Goal: Find specific page/section: Find specific page/section

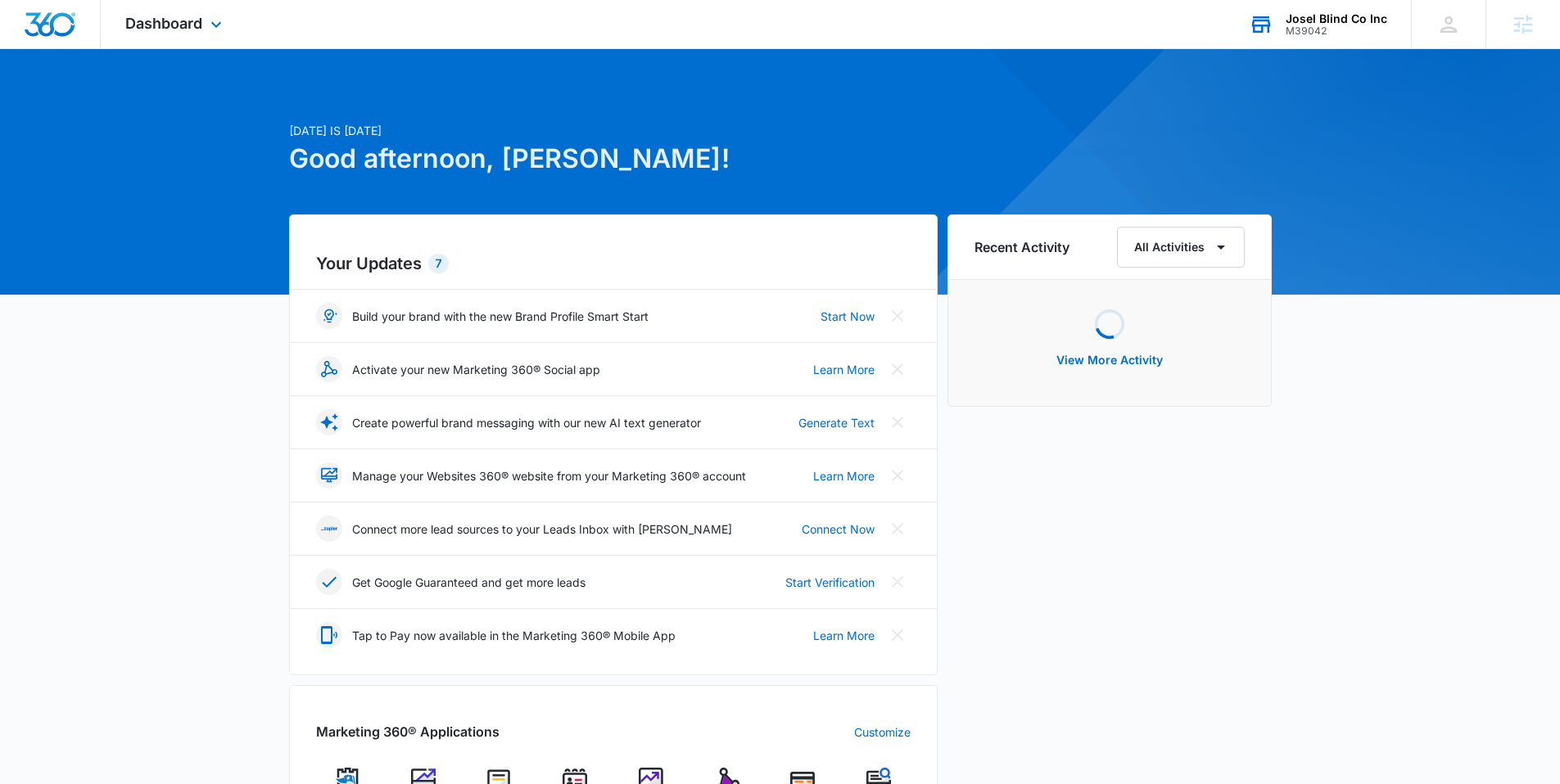
click at [1324, 26] on div "M39042" at bounding box center [1336, 31] width 101 height 11
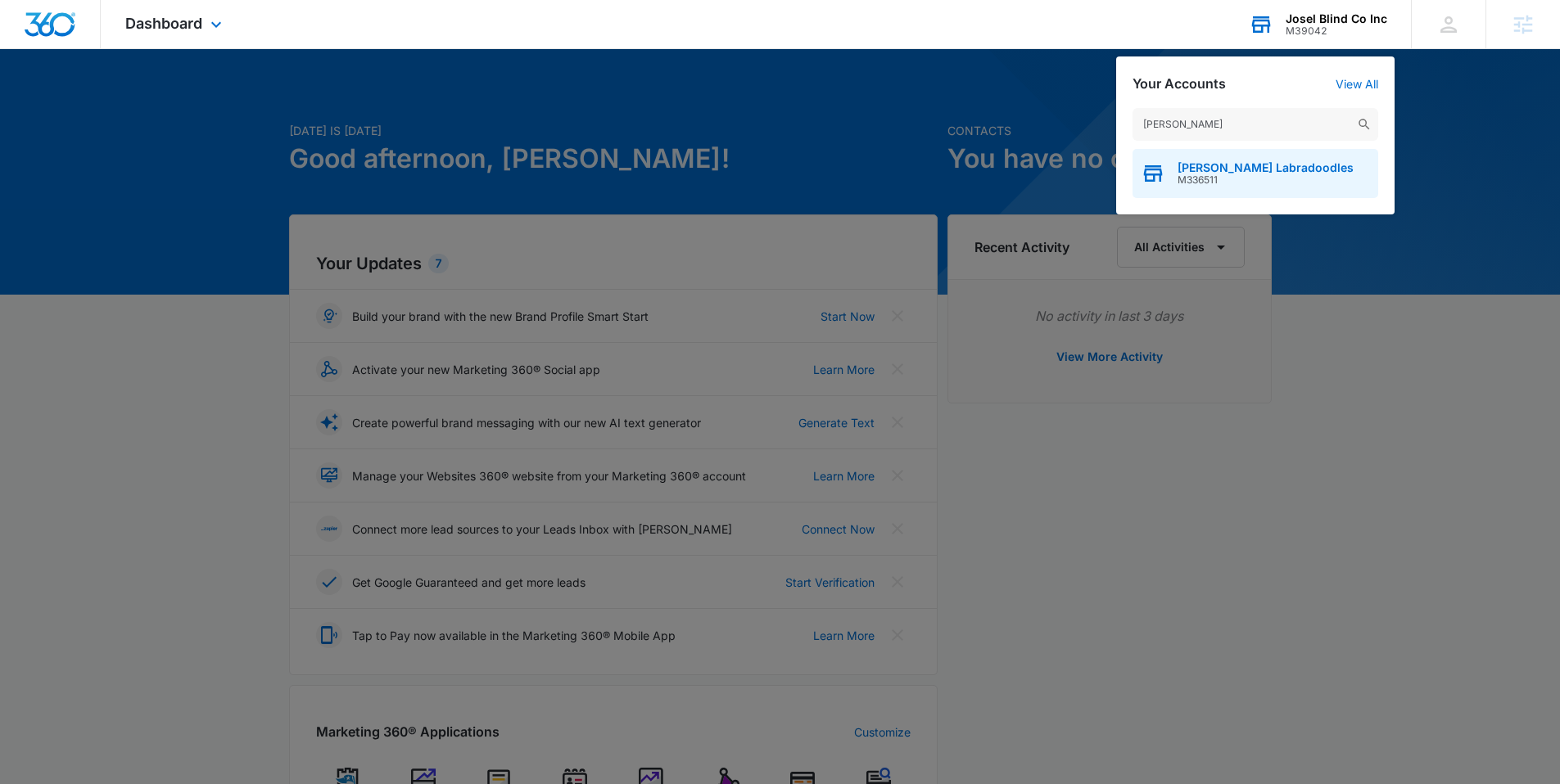
type input "[PERSON_NAME]"
click at [1227, 165] on span "[PERSON_NAME] Labradoodles" at bounding box center [1265, 168] width 176 height 13
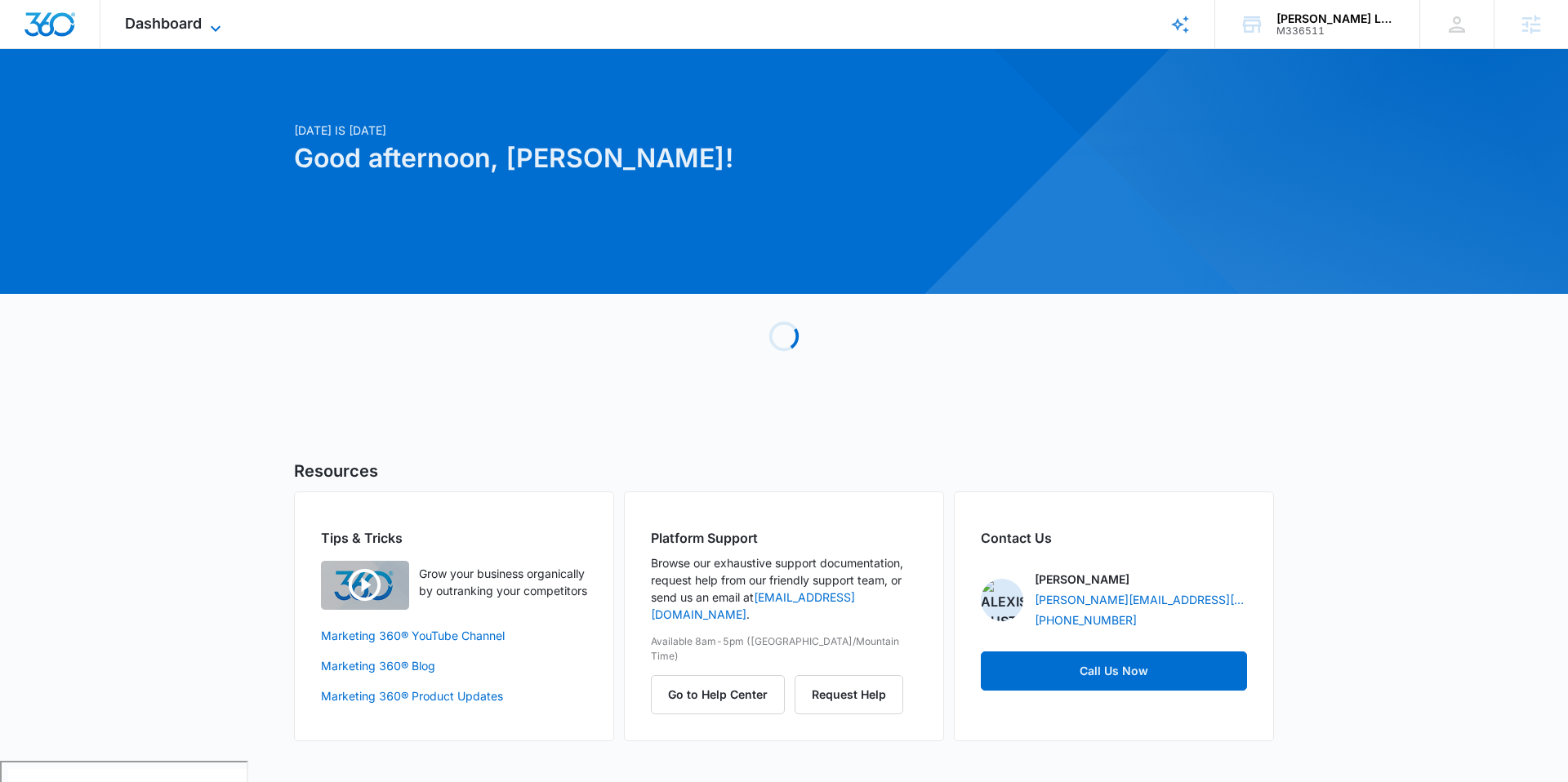
click at [189, 29] on span "Dashboard" at bounding box center [162, 24] width 77 height 17
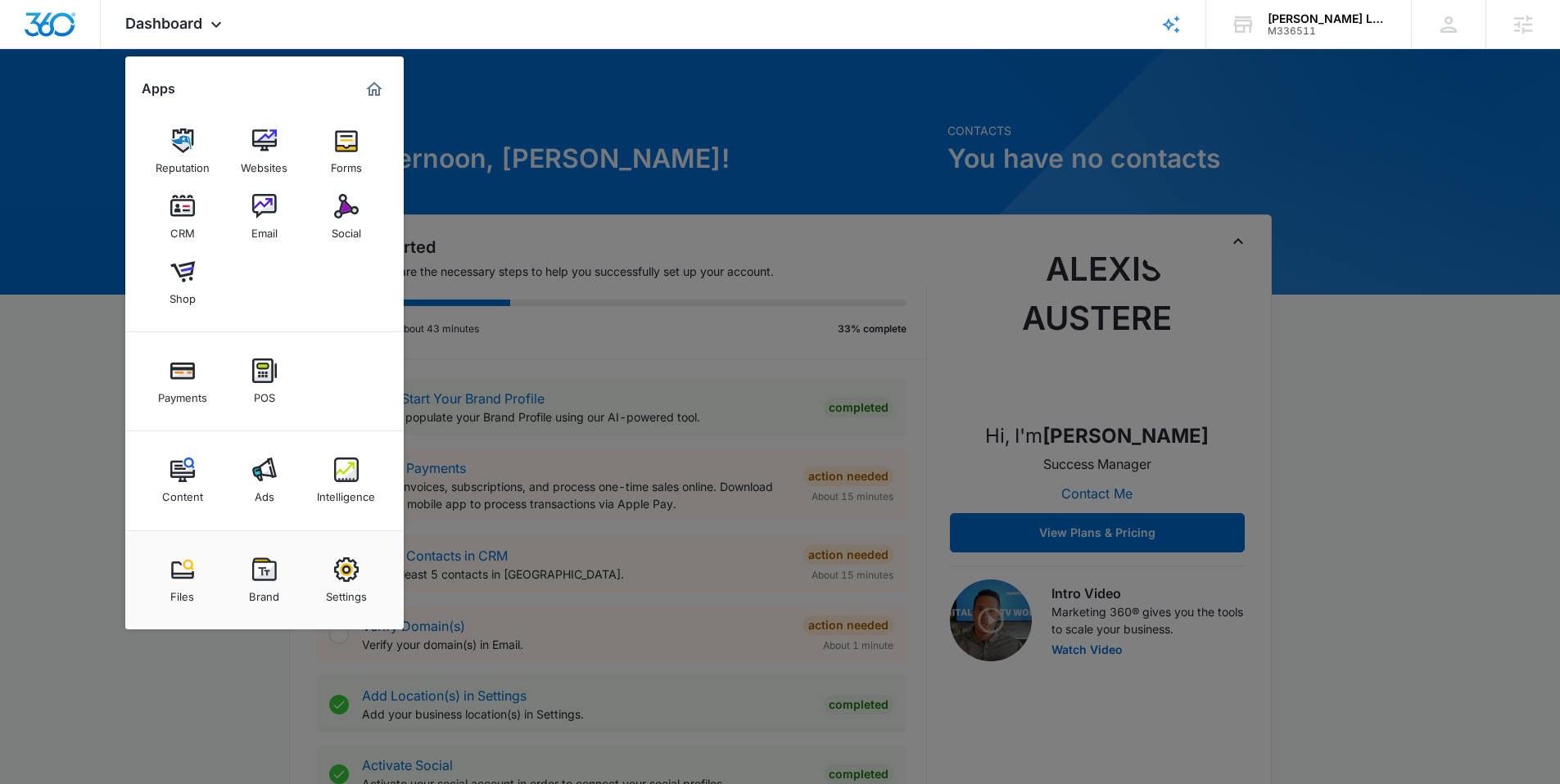
click at [332, 472] on link "Intelligence" at bounding box center [347, 481] width 63 height 62
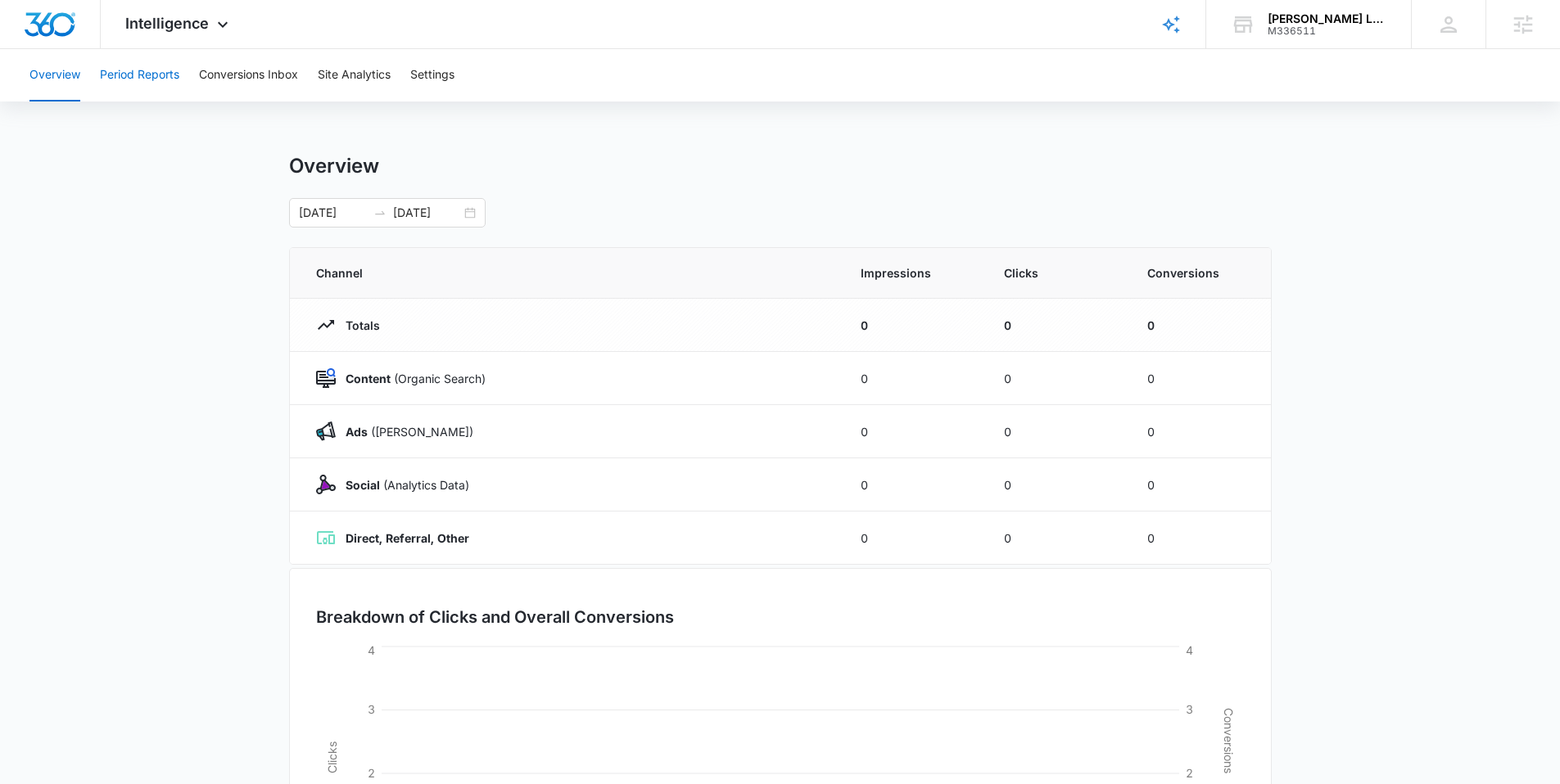
click at [159, 63] on button "Period Reports" at bounding box center [139, 75] width 80 height 52
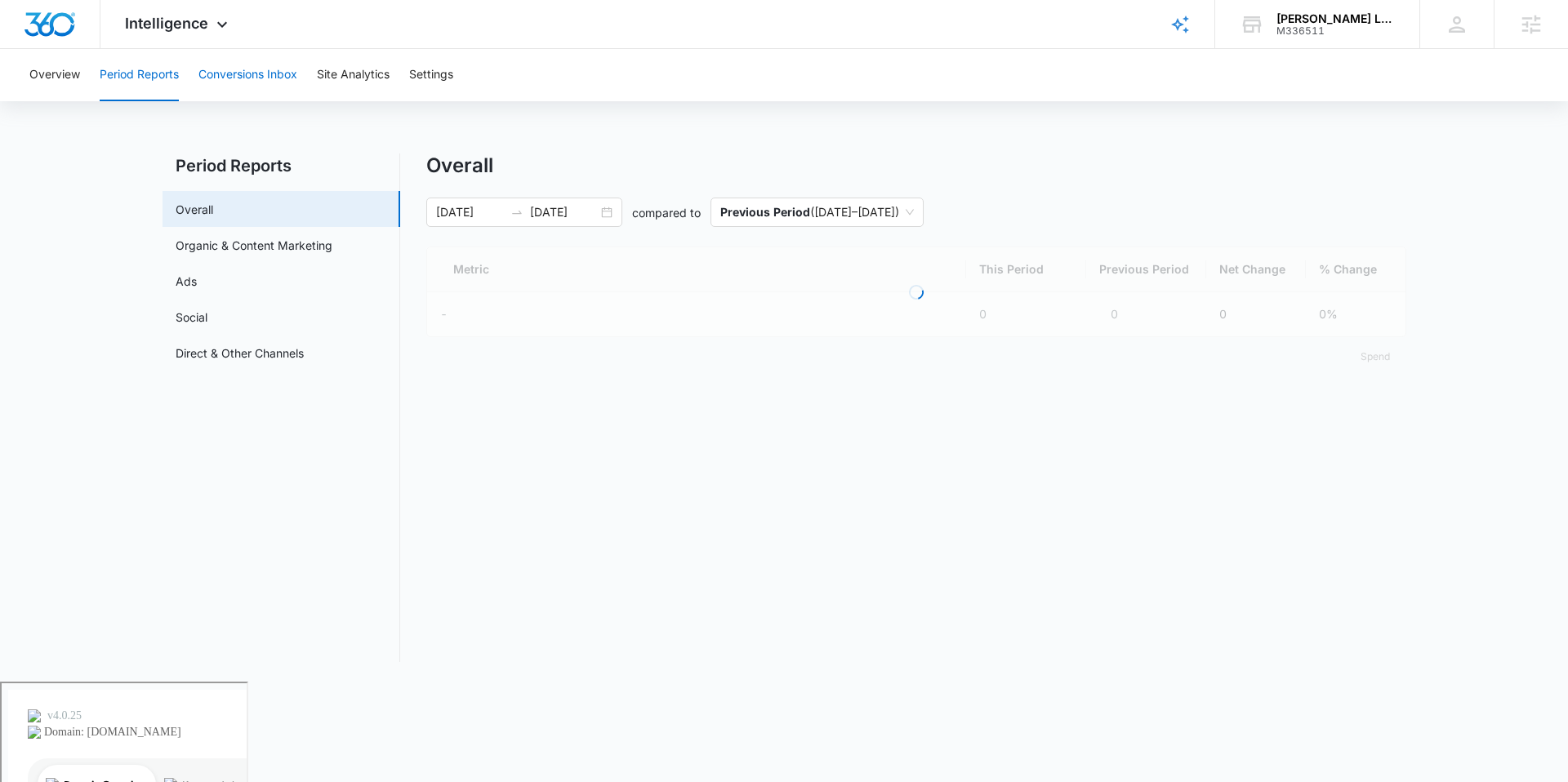
click at [220, 68] on button "Conversions Inbox" at bounding box center [247, 75] width 99 height 52
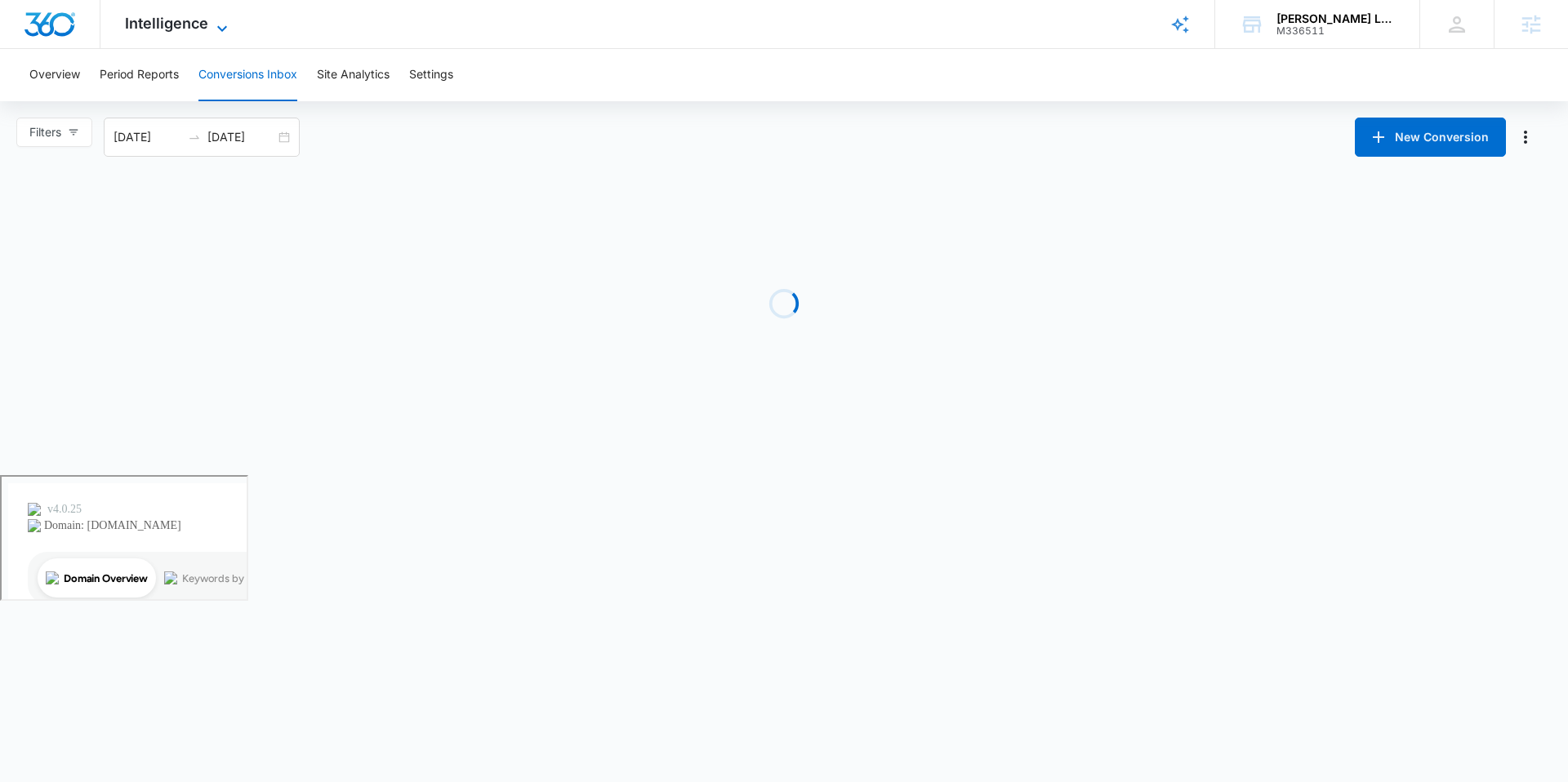
click at [196, 31] on span "Intelligence" at bounding box center [166, 24] width 83 height 17
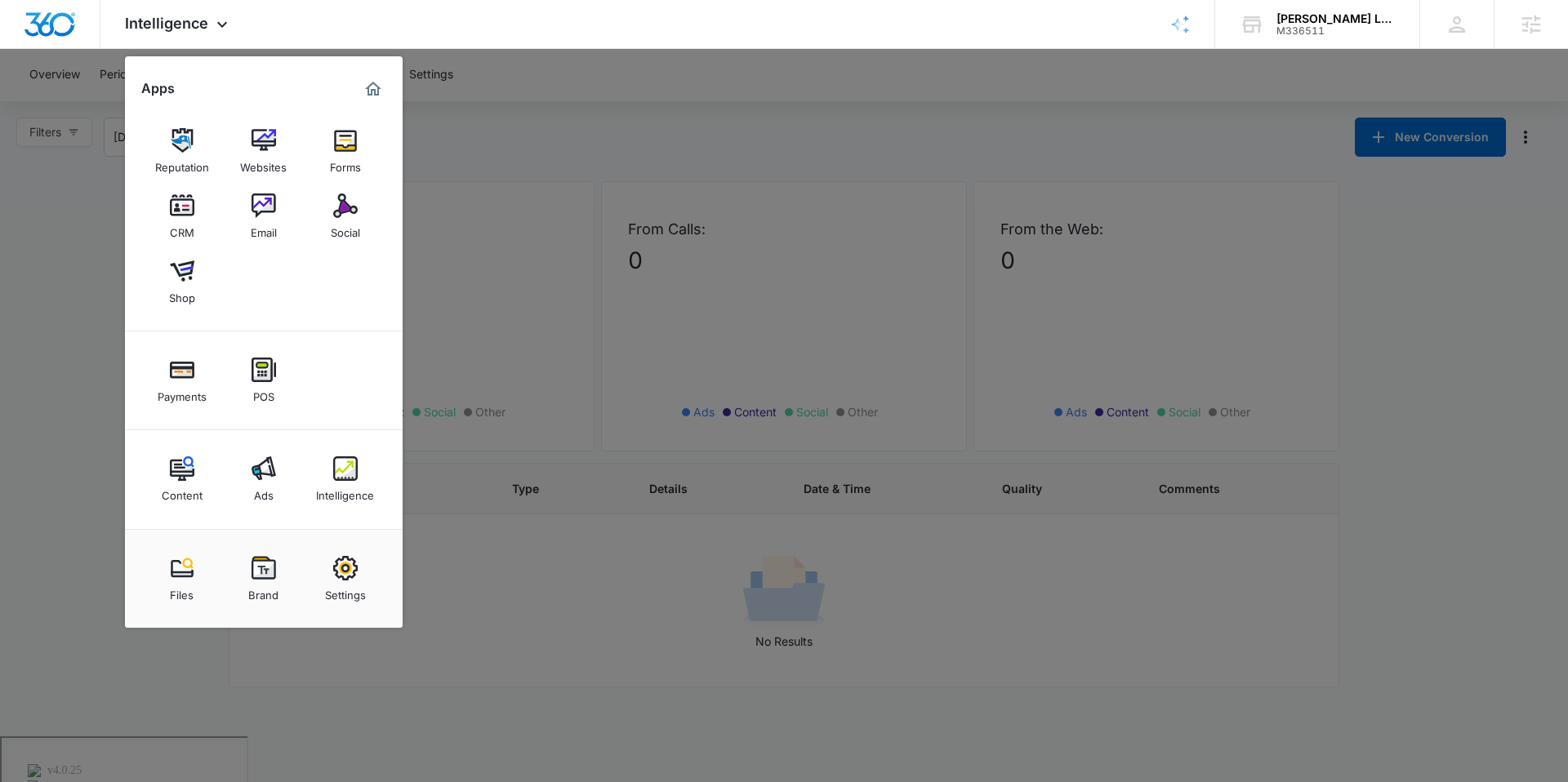
drag, startPoint x: 503, startPoint y: 200, endPoint x: 527, endPoint y: 142, distance: 62.8
click at [503, 196] on div at bounding box center [784, 391] width 1568 height 782
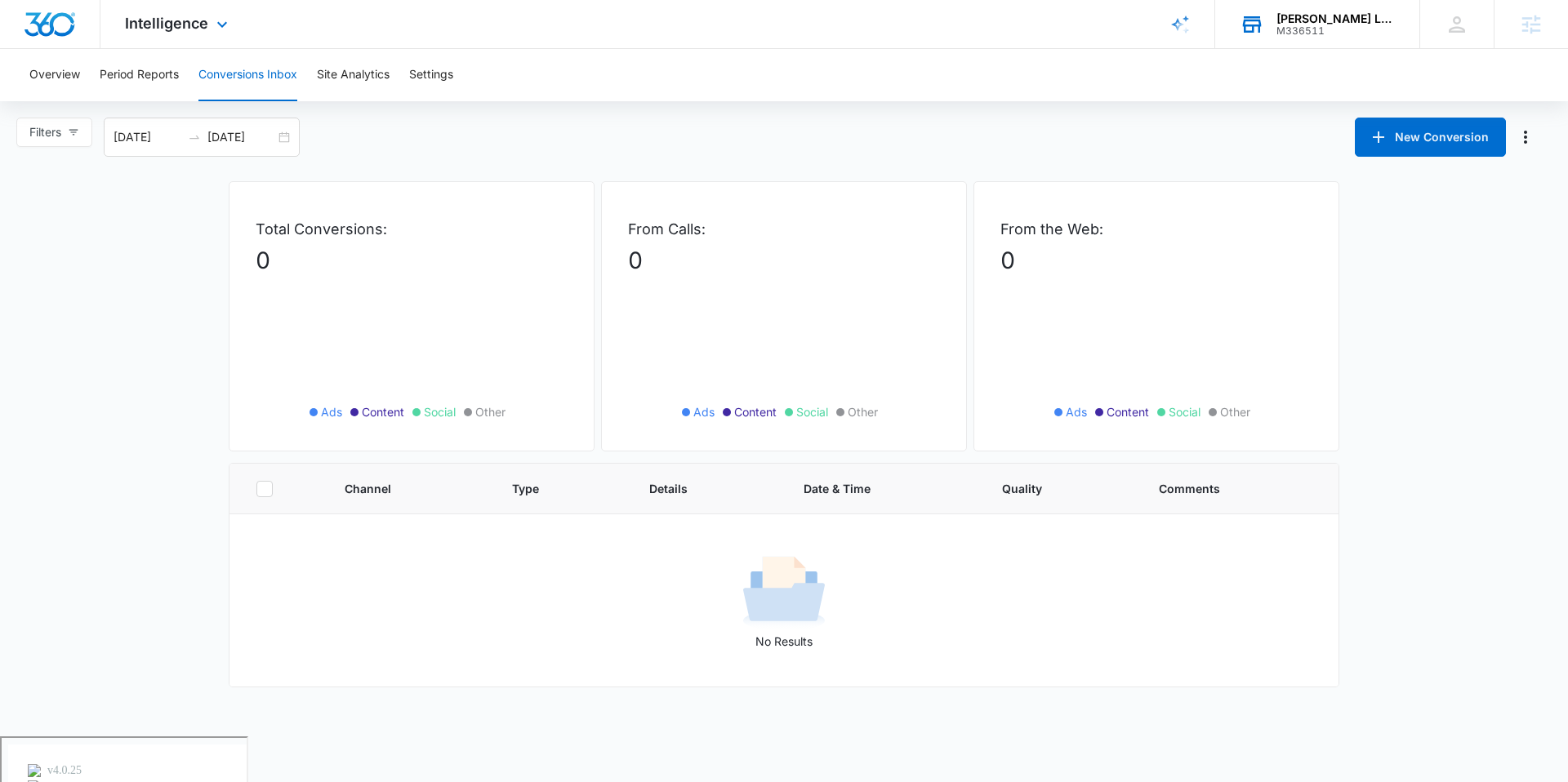
click at [1278, 33] on div "M336511" at bounding box center [1336, 31] width 119 height 11
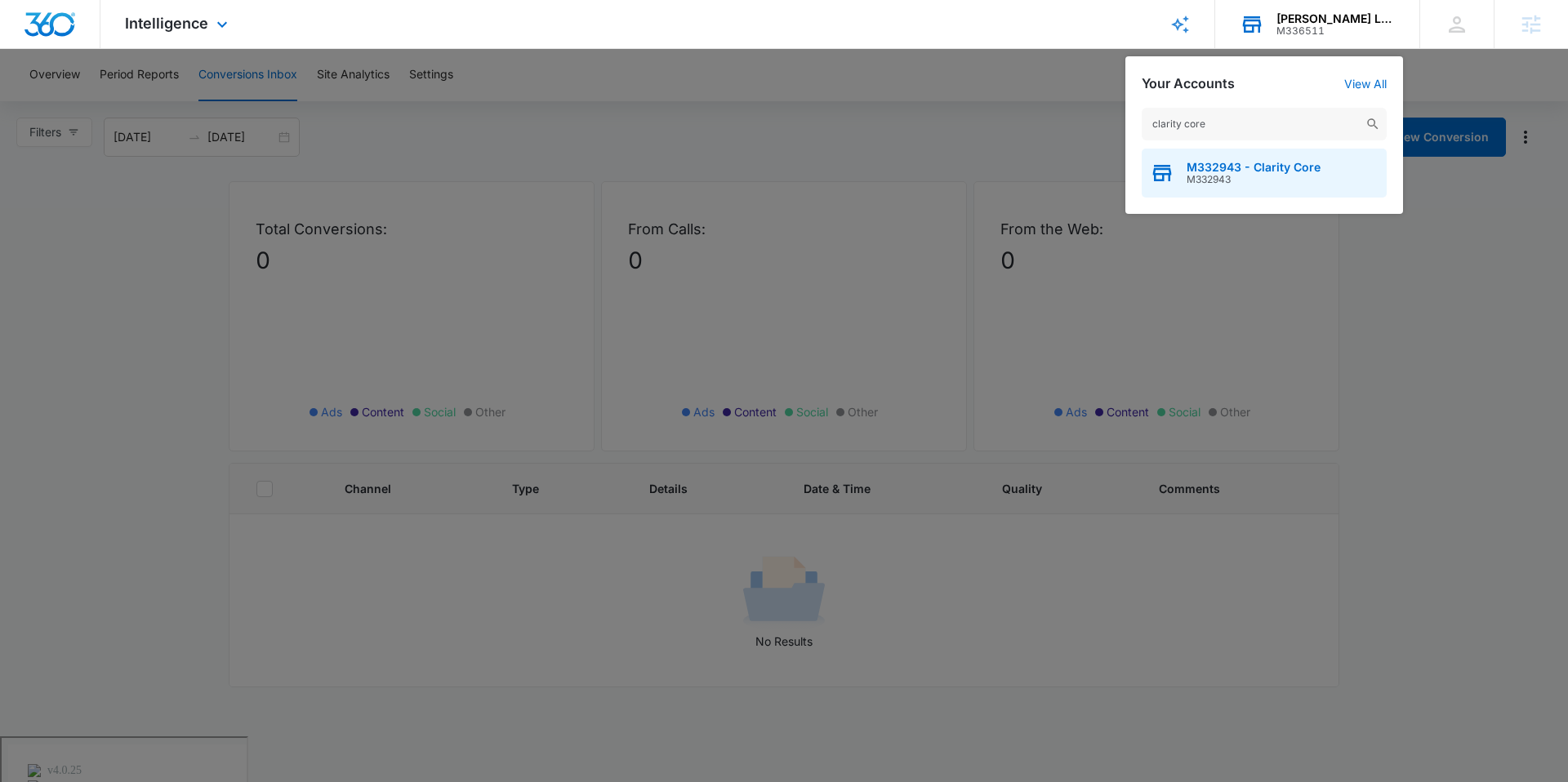
type input "clarity core"
click at [1227, 161] on span "M332943 - Clarity Core" at bounding box center [1253, 167] width 134 height 13
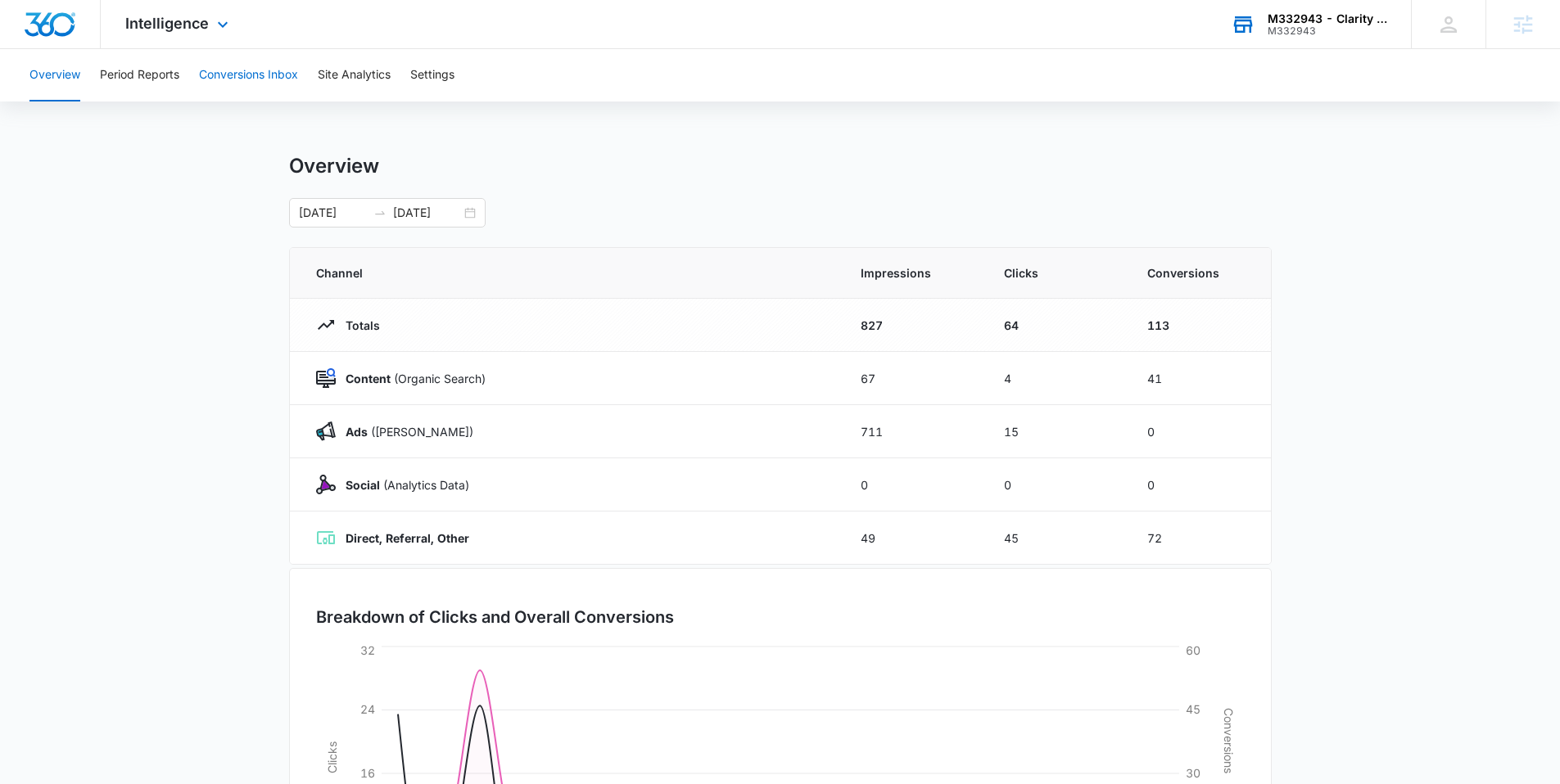
click at [284, 81] on button "Conversions Inbox" at bounding box center [248, 75] width 99 height 52
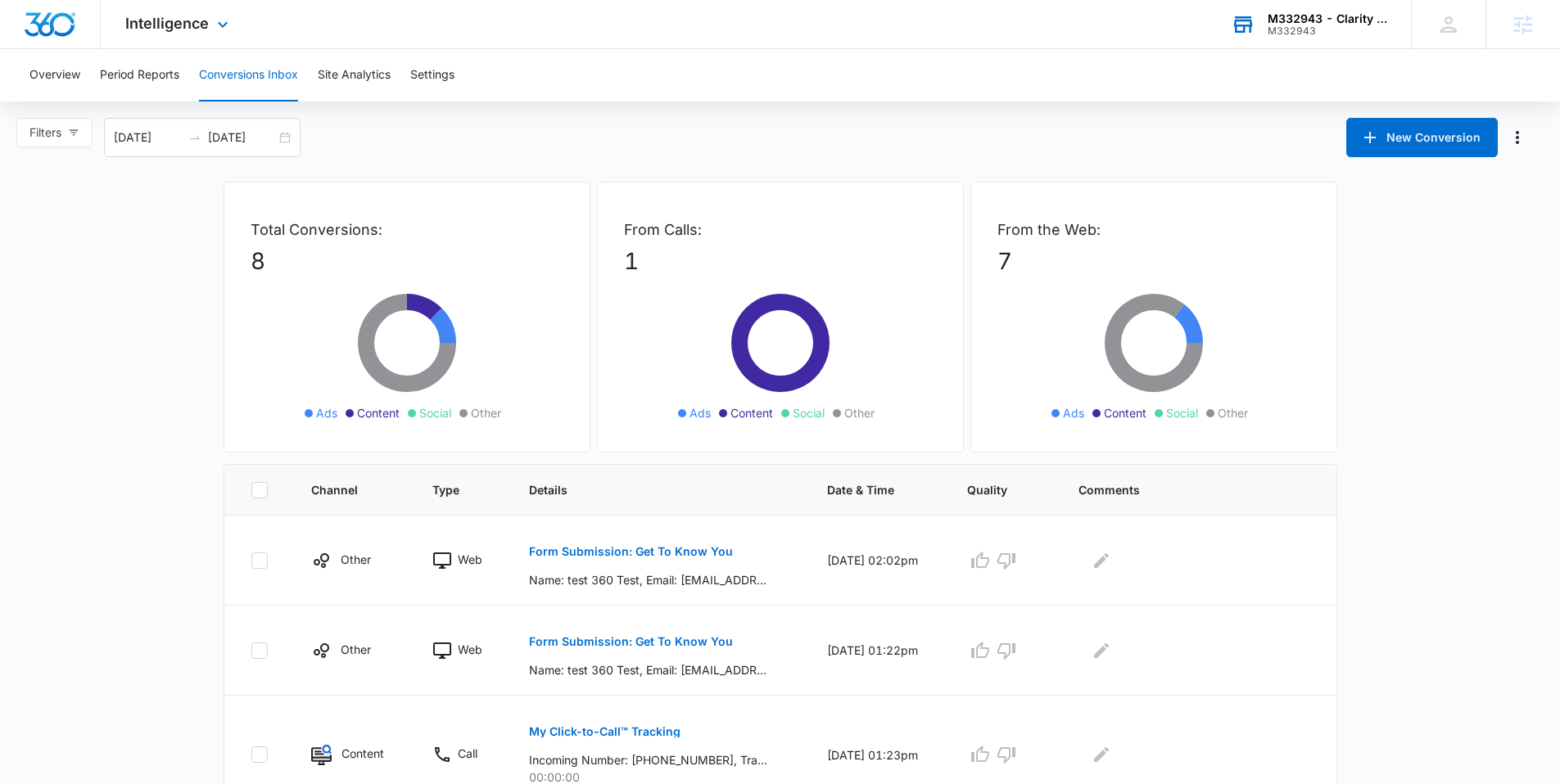
click at [1284, 45] on div "M332943 - Clarity Core M332943 Your Accounts View All" at bounding box center [1308, 24] width 205 height 48
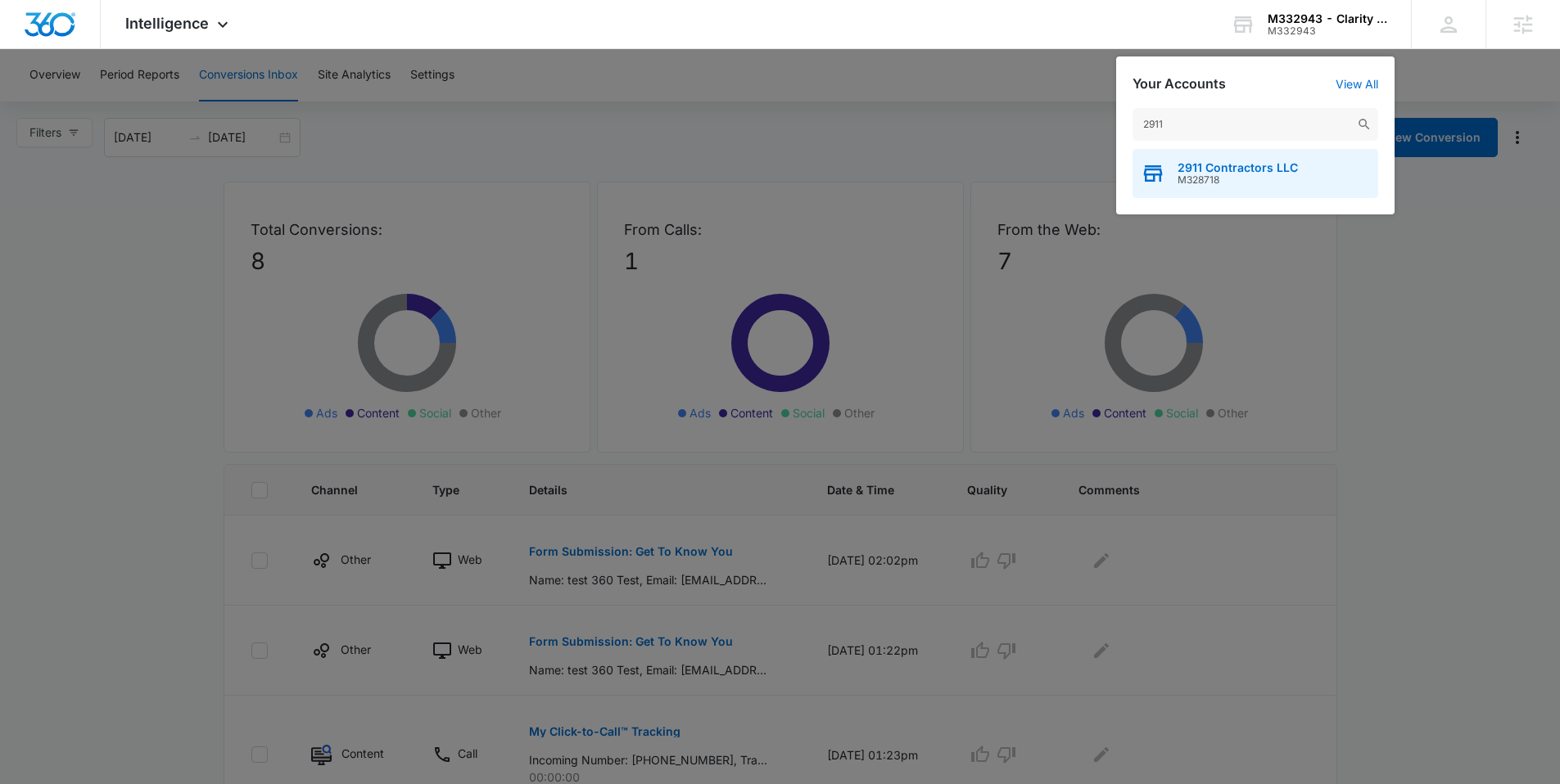
type input "2911"
click at [1210, 185] on span "M328718" at bounding box center [1237, 180] width 120 height 11
click at [1226, 180] on span "M328718" at bounding box center [1237, 180] width 120 height 11
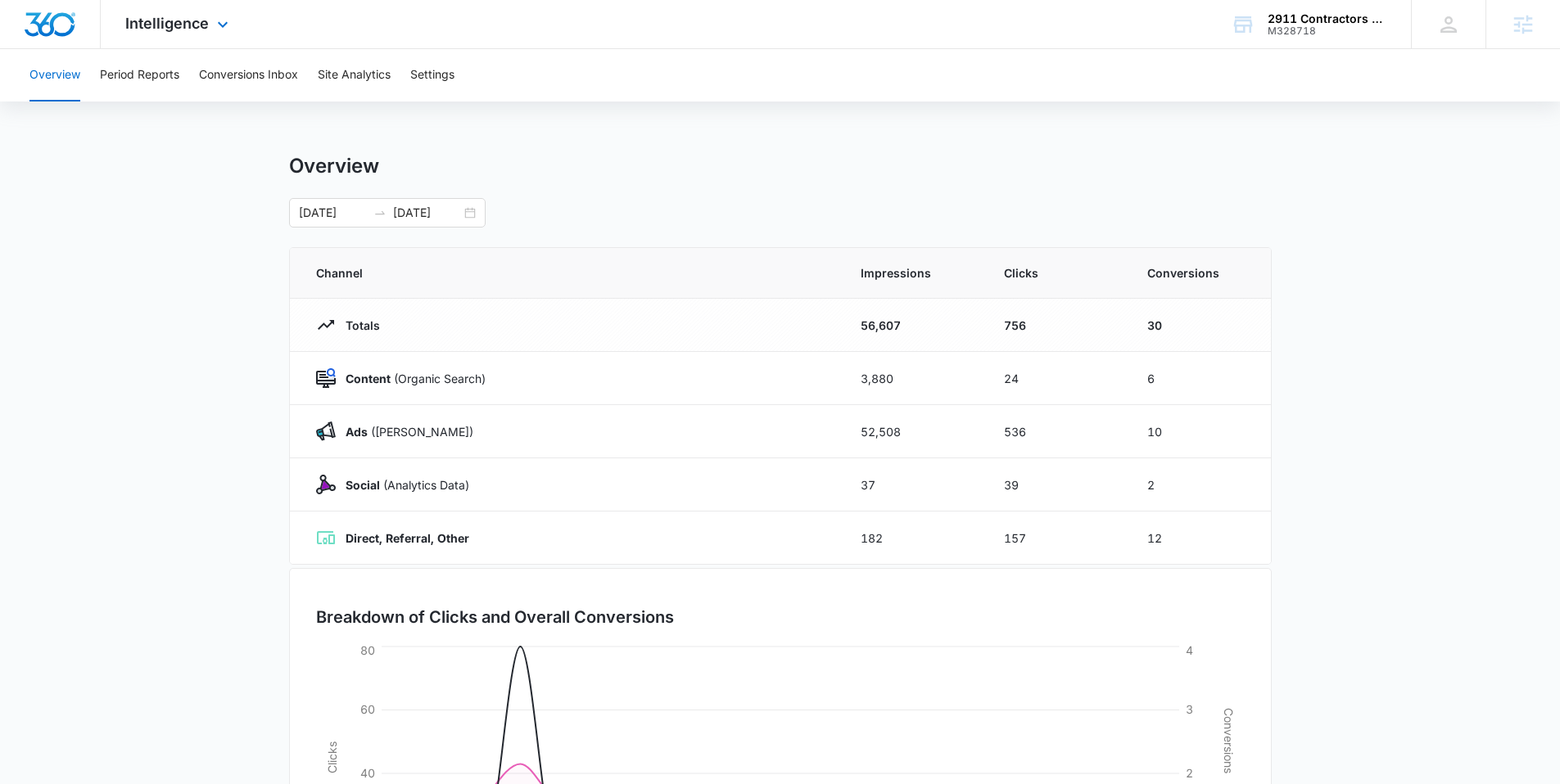
click at [194, 47] on div "Intelligence Apps Reputation Forms CRM Email Social POS Content Ads Intelligenc…" at bounding box center [178, 24] width 156 height 48
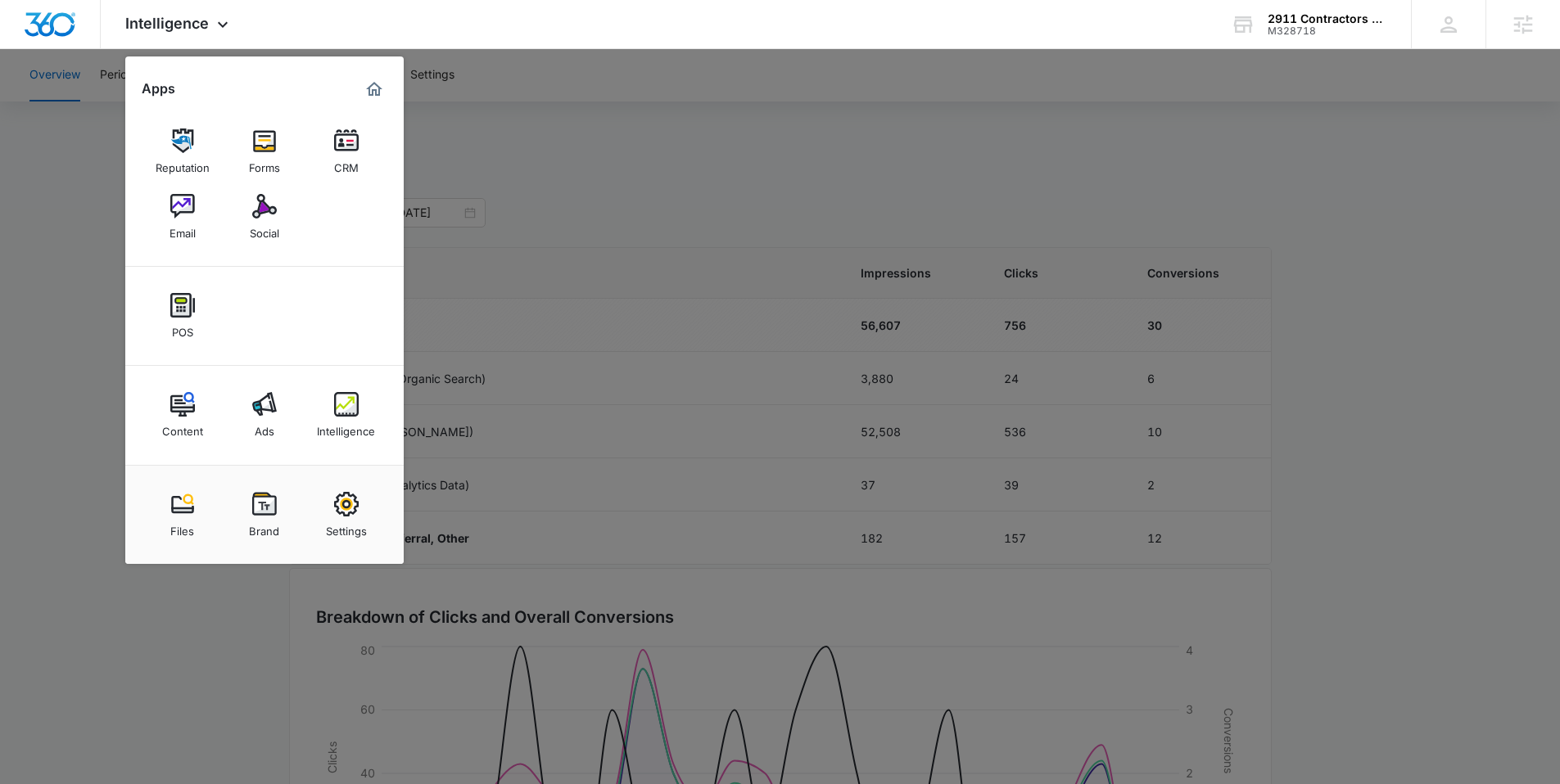
click at [609, 201] on div at bounding box center [780, 392] width 1560 height 784
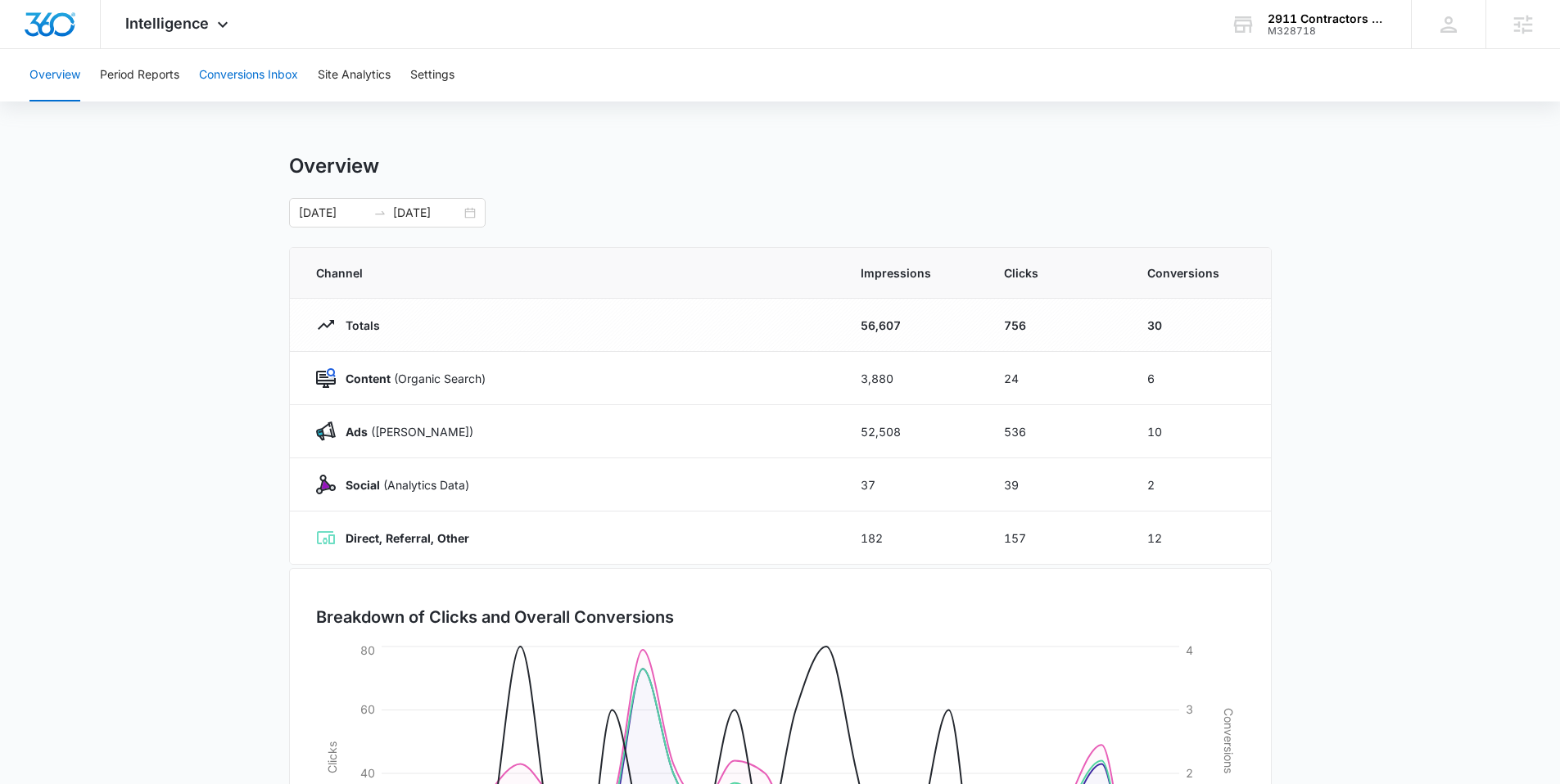
click at [284, 82] on button "Conversions Inbox" at bounding box center [248, 75] width 99 height 52
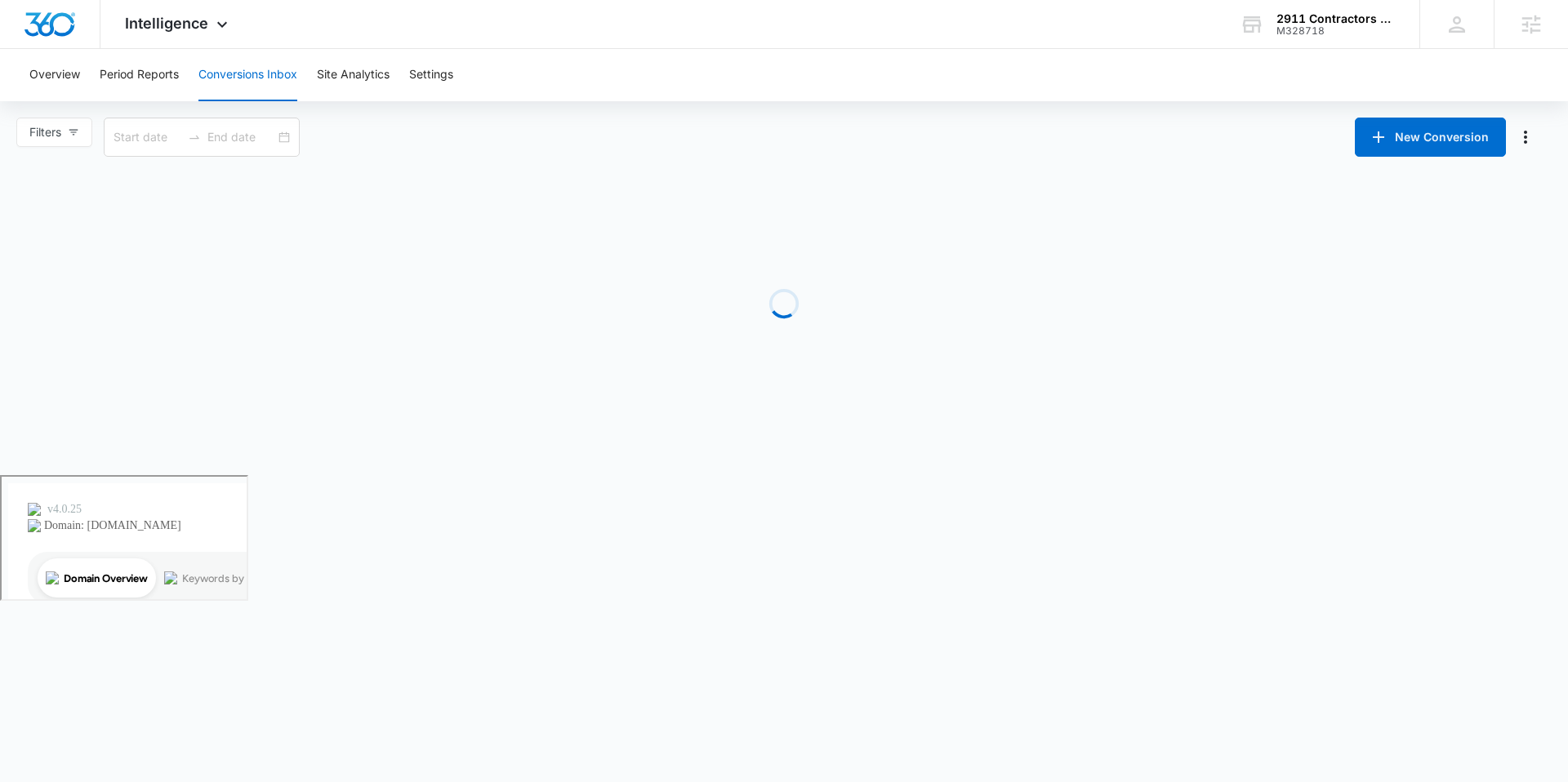
type input "[DATE]"
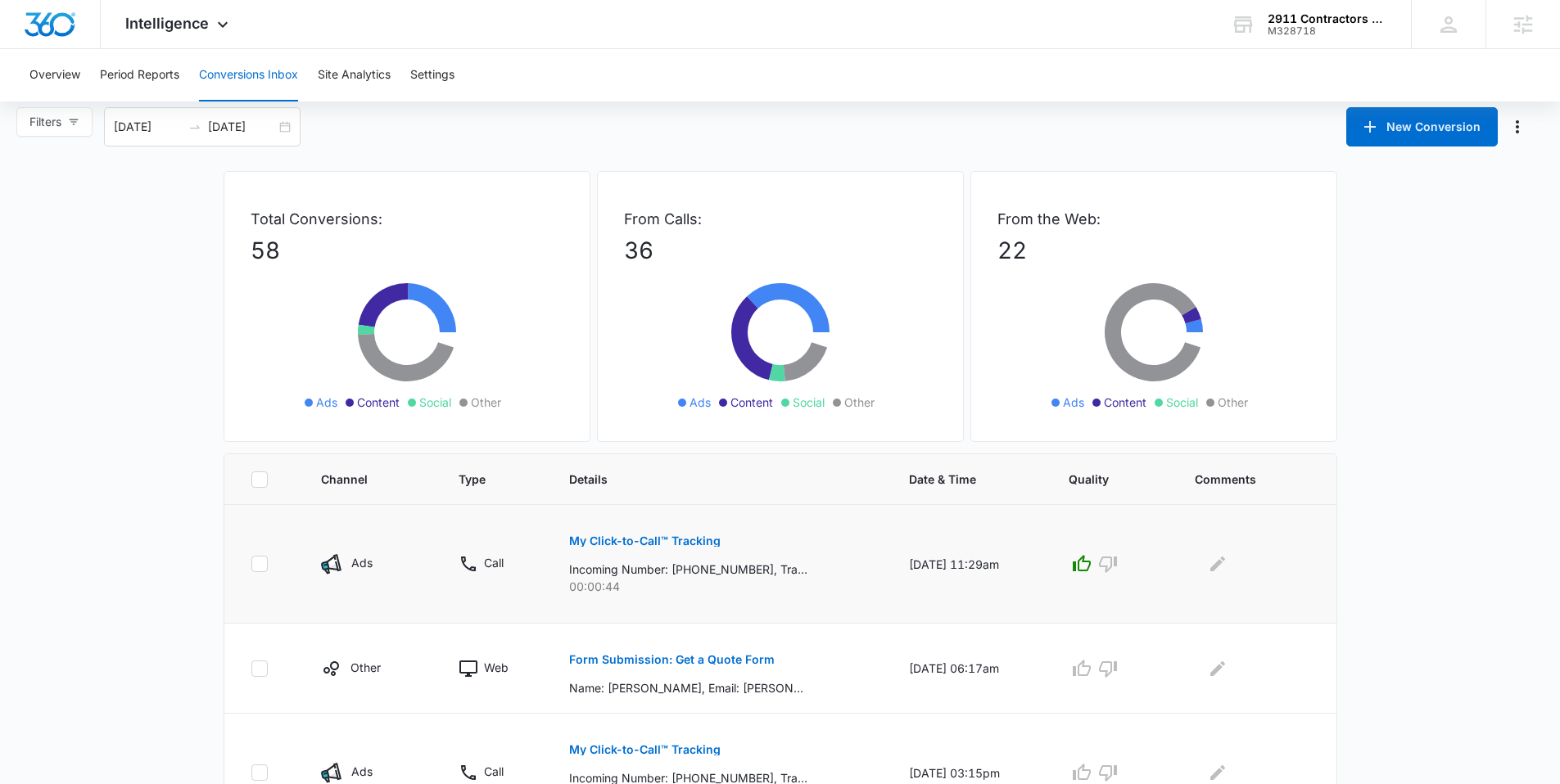
scroll to position [27, 0]
